Goal: Find specific page/section: Find specific page/section

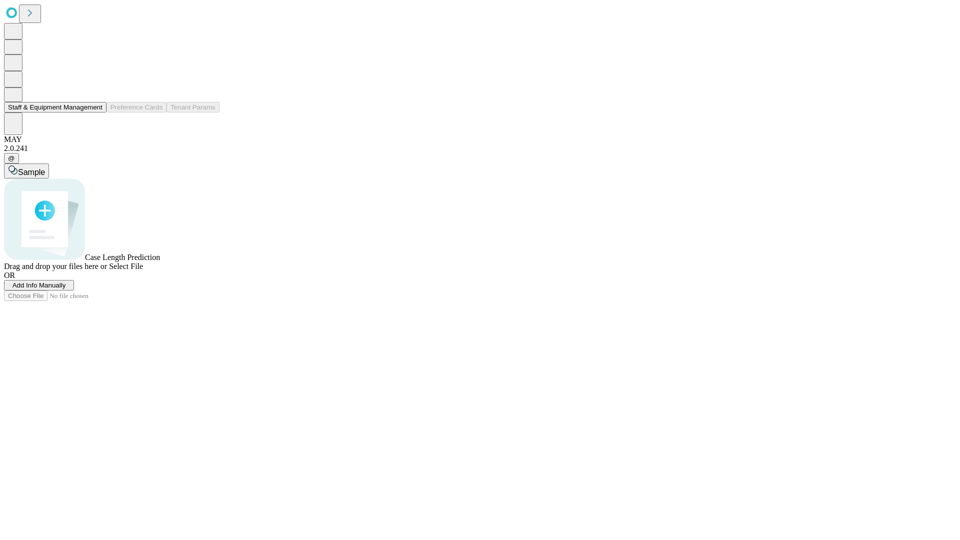
click at [96, 113] on button "Staff & Equipment Management" at bounding box center [55, 107] width 103 height 11
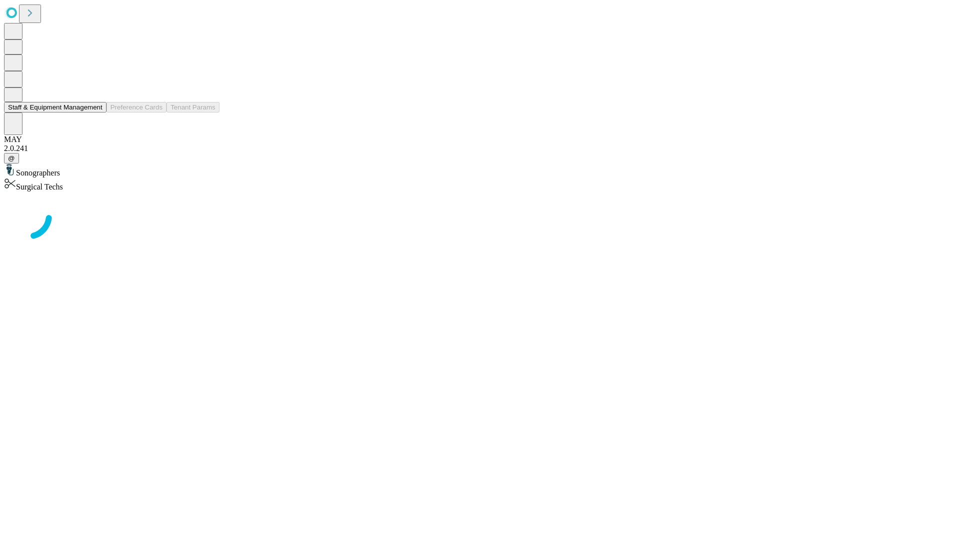
click at [96, 113] on button "Staff & Equipment Management" at bounding box center [55, 107] width 103 height 11
